Goal: Task Accomplishment & Management: Manage account settings

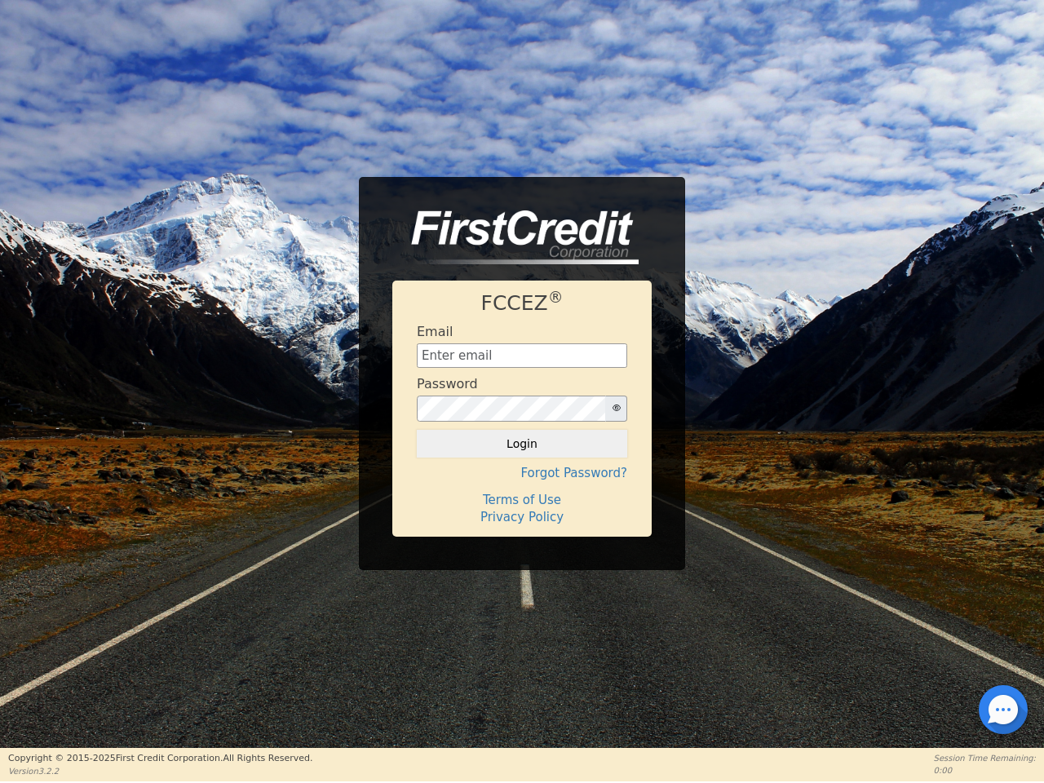
click at [522, 391] on div "Password" at bounding box center [522, 399] width 210 height 46
click at [616, 409] on icon "button" at bounding box center [617, 408] width 8 height 8
click at [522, 444] on button "Login" at bounding box center [522, 444] width 210 height 28
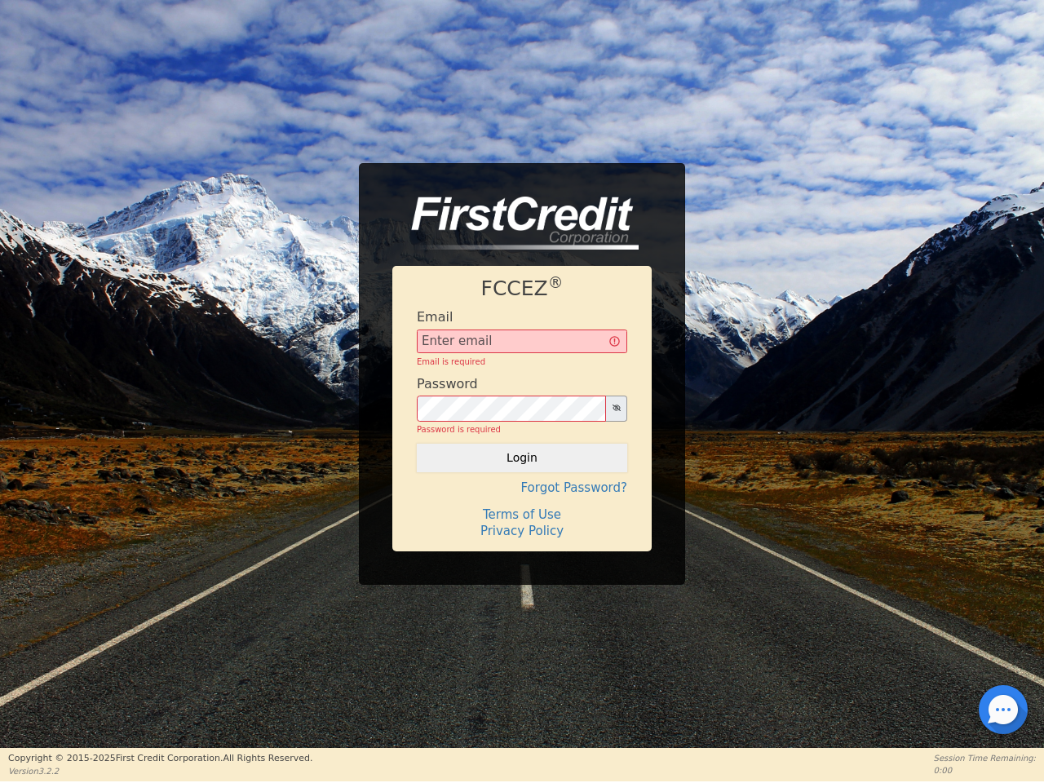
click at [522, 473] on div "FCCEZ ® Email Email is required Password Password is required Login Forgot Pass…" at bounding box center [521, 408] width 259 height 285
click at [522, 500] on div "FCCEZ ® Email Email is required Password Password is required Login Forgot Pass…" at bounding box center [521, 408] width 259 height 285
click at [522, 517] on h4 "Terms of Use" at bounding box center [522, 514] width 210 height 15
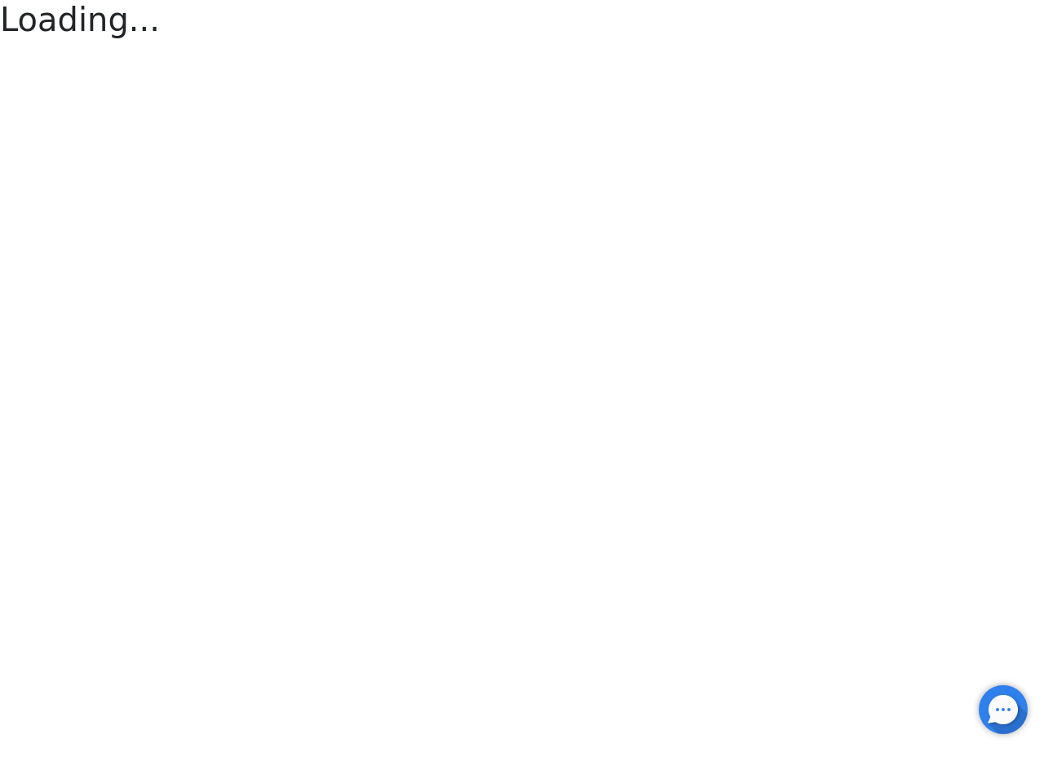
click at [1003, 710] on div at bounding box center [1003, 709] width 3 height 3
